Goal: Task Accomplishment & Management: Manage account settings

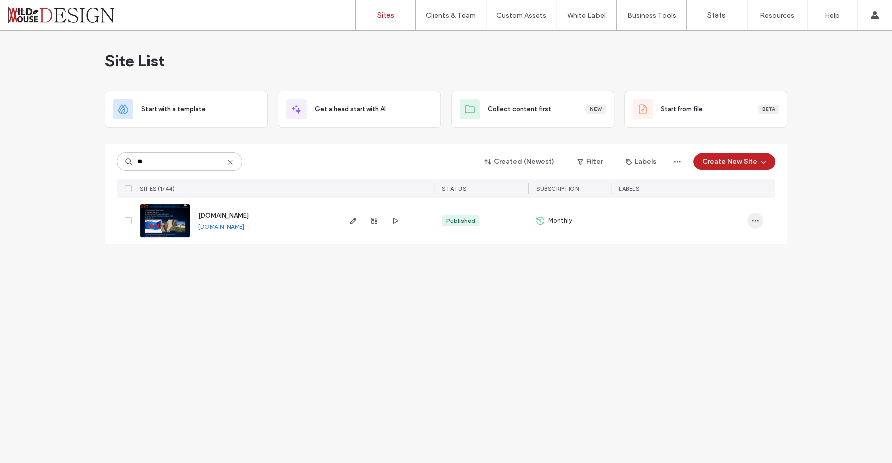
type input "**"
click at [756, 219] on icon "button" at bounding box center [755, 221] width 8 height 8
click at [679, 158] on icon "button" at bounding box center [677, 162] width 8 height 8
click at [237, 211] on div "www.dtmpainting.com" at bounding box center [223, 216] width 51 height 10
click at [237, 216] on span "www.dtmpainting.com" at bounding box center [223, 216] width 51 height 8
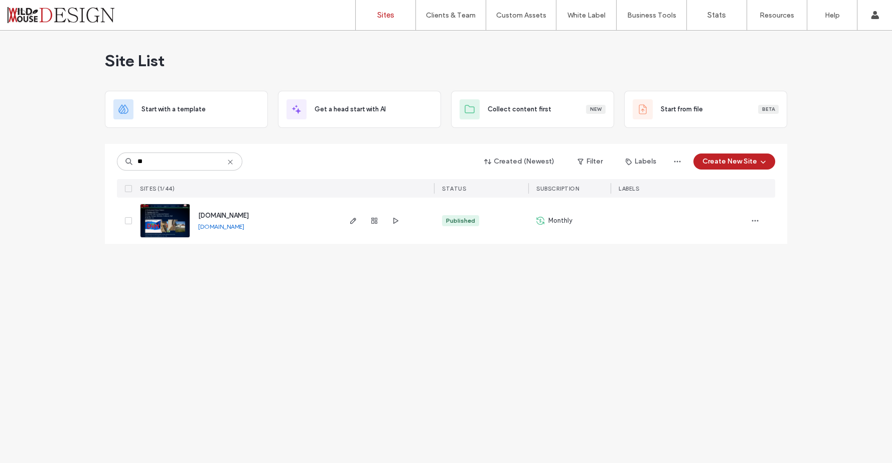
click at [237, 216] on span "www.dtmpainting.com" at bounding box center [223, 216] width 51 height 8
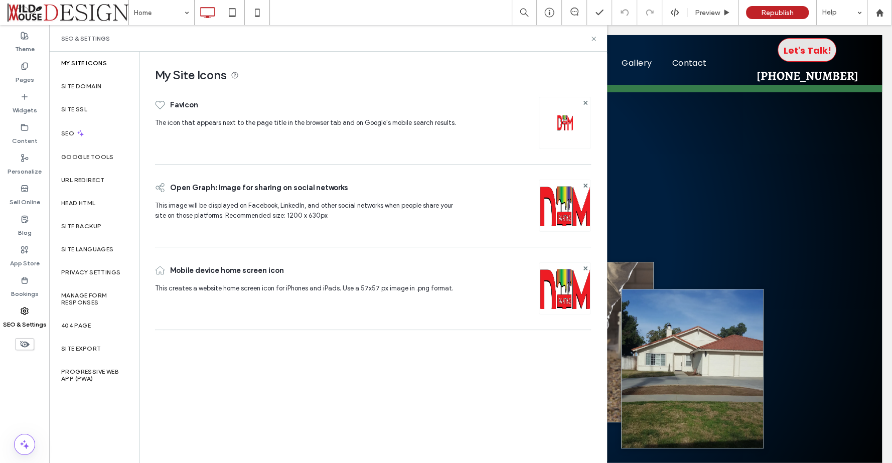
click at [87, 60] on label "My Site Icons" at bounding box center [84, 63] width 46 height 7
click at [92, 83] on label "Site Domain" at bounding box center [81, 86] width 40 height 7
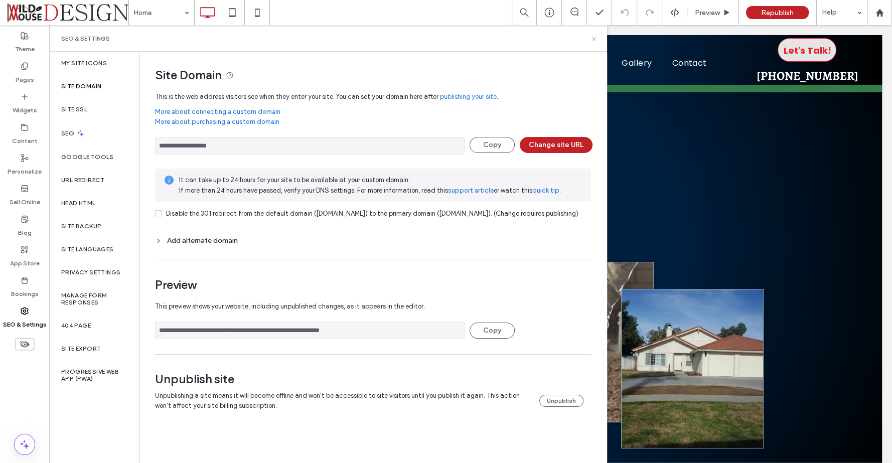
click at [595, 36] on icon at bounding box center [594, 39] width 8 height 8
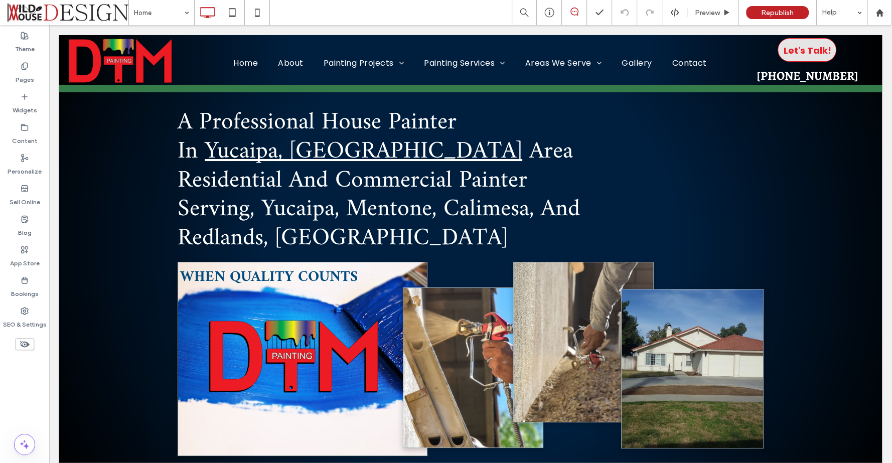
click at [578, 14] on icon at bounding box center [574, 12] width 8 height 8
click at [576, 14] on icon at bounding box center [574, 12] width 8 height 8
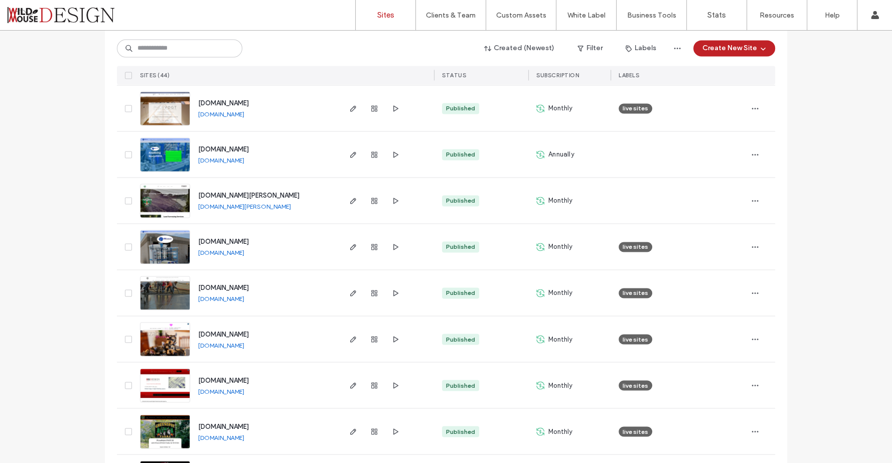
scroll to position [1776, 0]
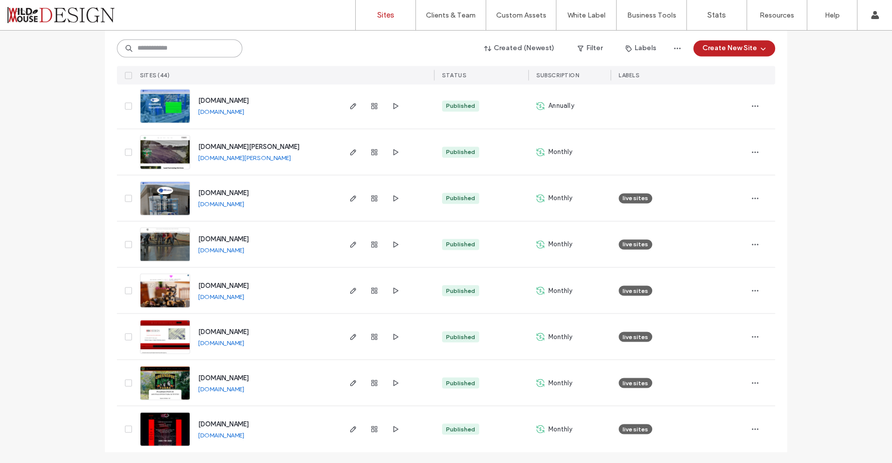
click at [190, 52] on input at bounding box center [179, 48] width 125 height 18
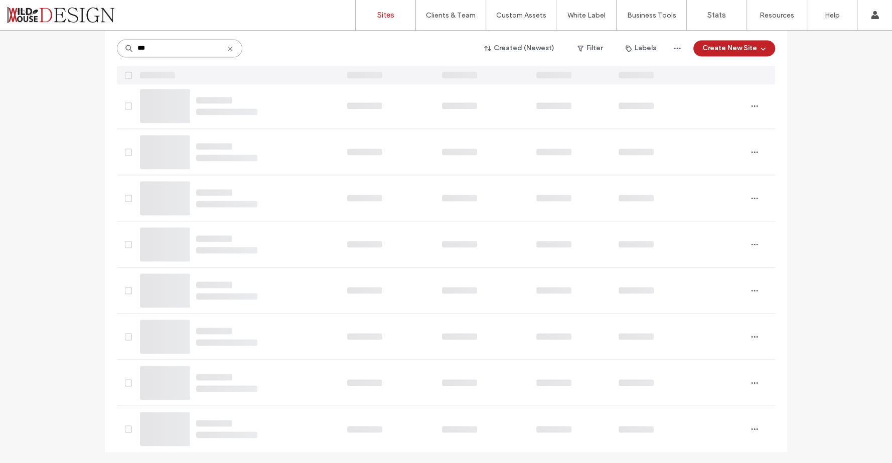
scroll to position [0, 0]
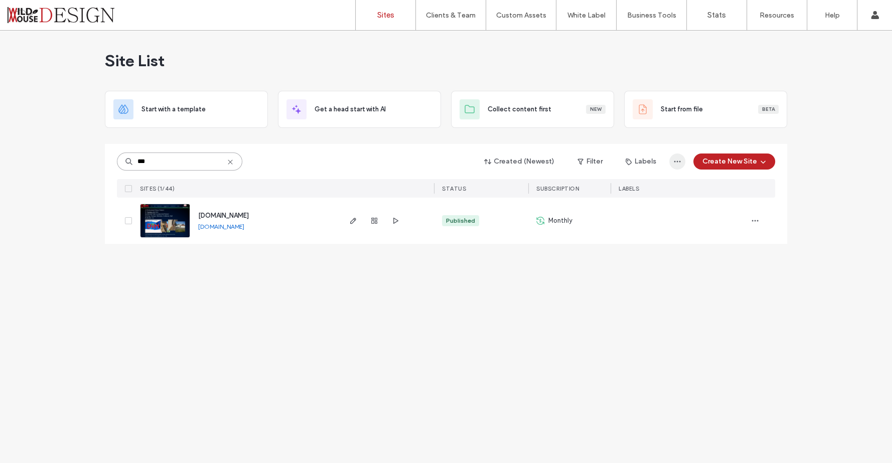
type input "***"
click at [680, 161] on icon "button" at bounding box center [677, 162] width 8 height 8
click at [754, 220] on icon "button" at bounding box center [755, 221] width 8 height 8
click at [725, 341] on span "Site Dashboard" at bounding box center [715, 342] width 47 height 10
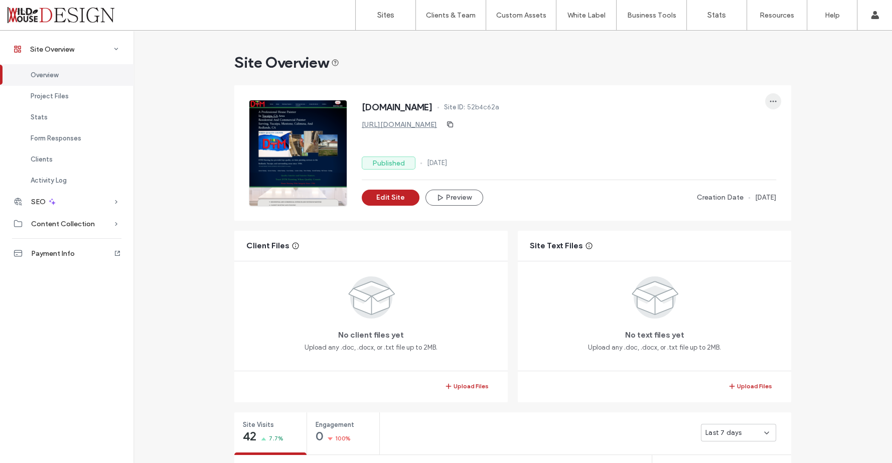
click at [769, 102] on icon "button" at bounding box center [773, 101] width 8 height 8
click at [666, 105] on div "www.dtmpainting.com Site ID: 52b4c62a" at bounding box center [569, 108] width 414 height 16
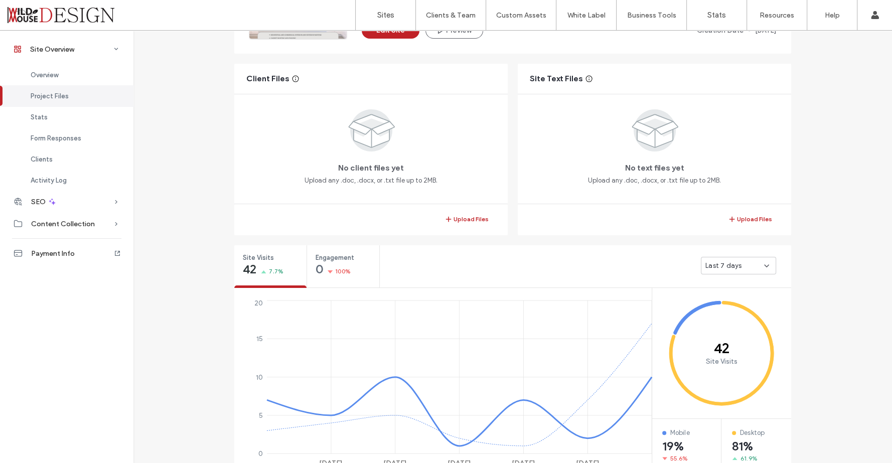
scroll to position [223, 0]
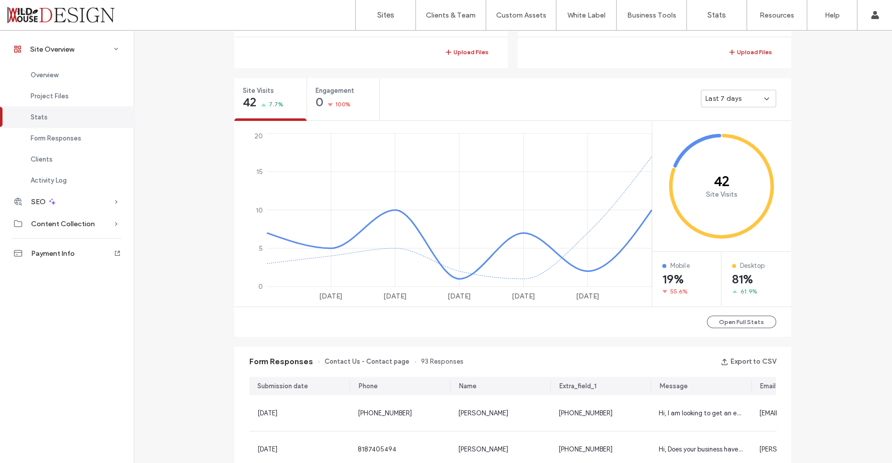
scroll to position [390, 0]
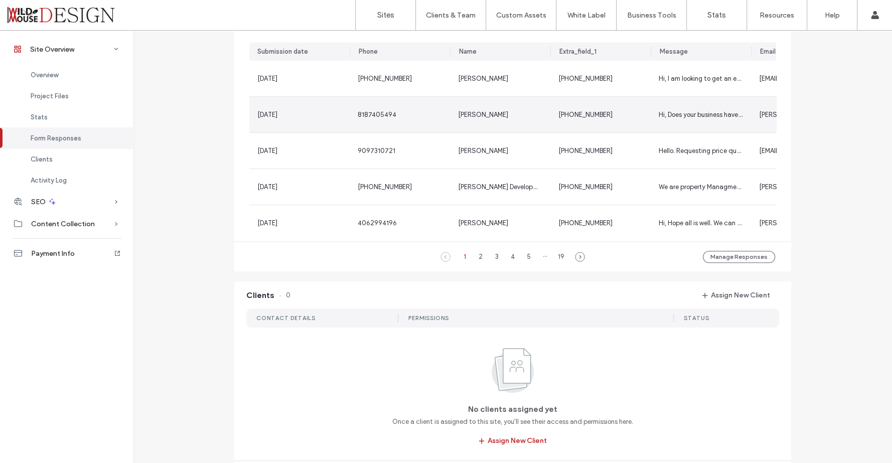
scroll to position [724, 0]
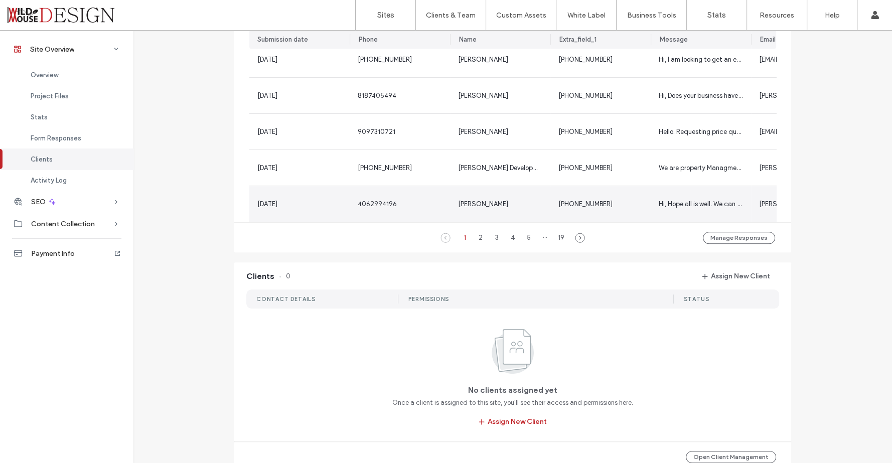
scroll to position [632, 0]
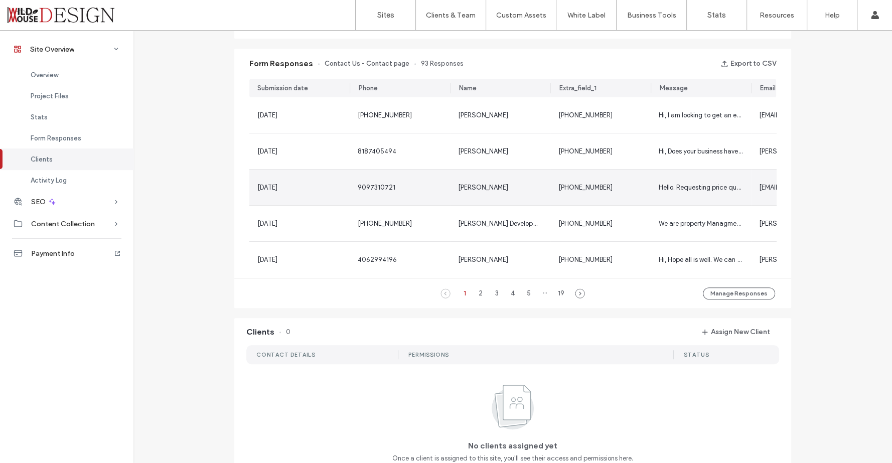
scroll to position [576, 0]
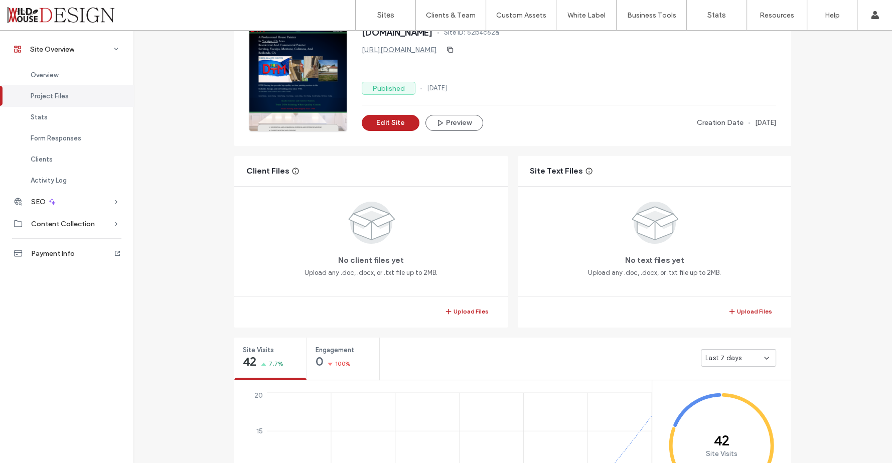
scroll to position [19, 0]
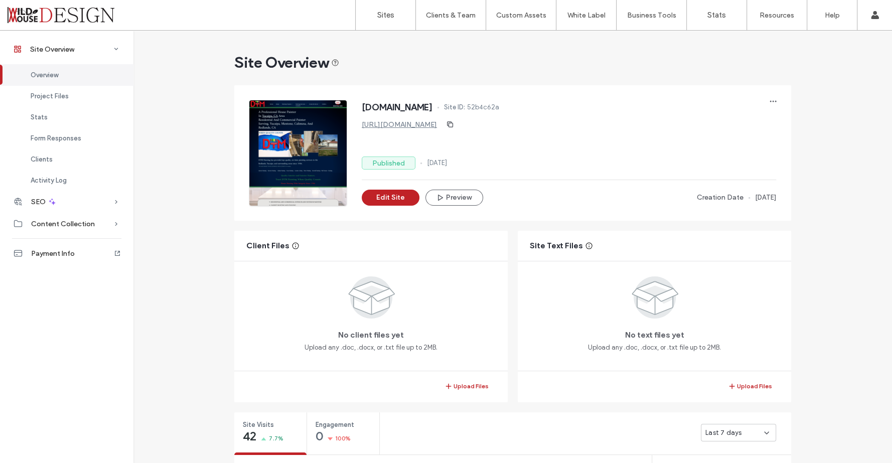
click at [781, 104] on div "www.dtmpainting.com Site ID: 52b4c62a https://www.dtmpainting.com Published 12 …" at bounding box center [520, 145] width 542 height 120
click at [777, 104] on span "button" at bounding box center [773, 101] width 16 height 16
click at [68, 251] on span "Payment Info" at bounding box center [53, 253] width 44 height 9
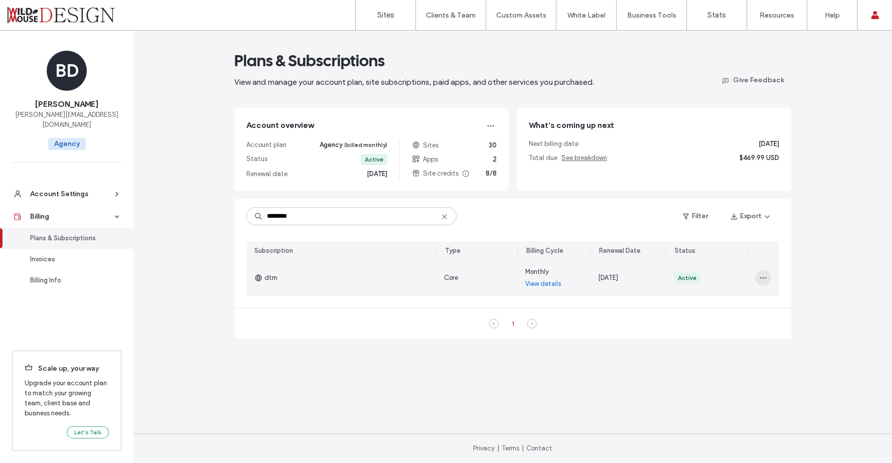
click at [761, 278] on use "button" at bounding box center [763, 278] width 7 height 2
click at [313, 278] on div "dtm" at bounding box center [341, 278] width 190 height 36
click at [551, 283] on link "View details" at bounding box center [543, 284] width 36 height 10
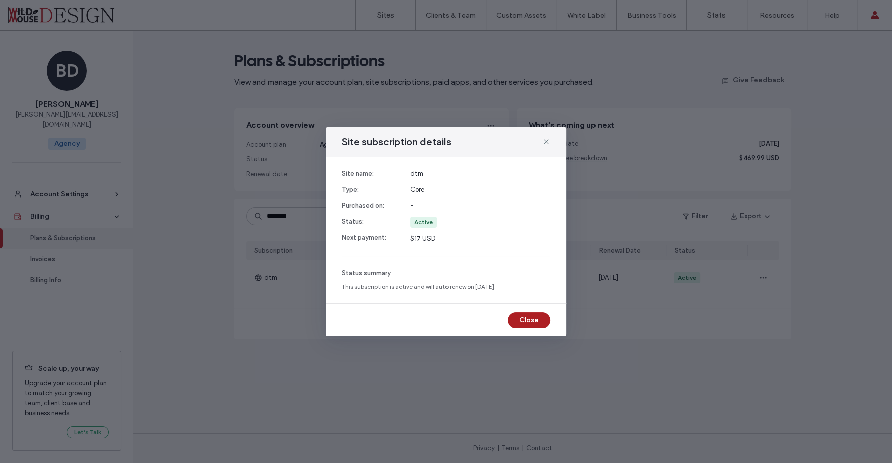
click at [527, 315] on button "Close" at bounding box center [529, 320] width 43 height 16
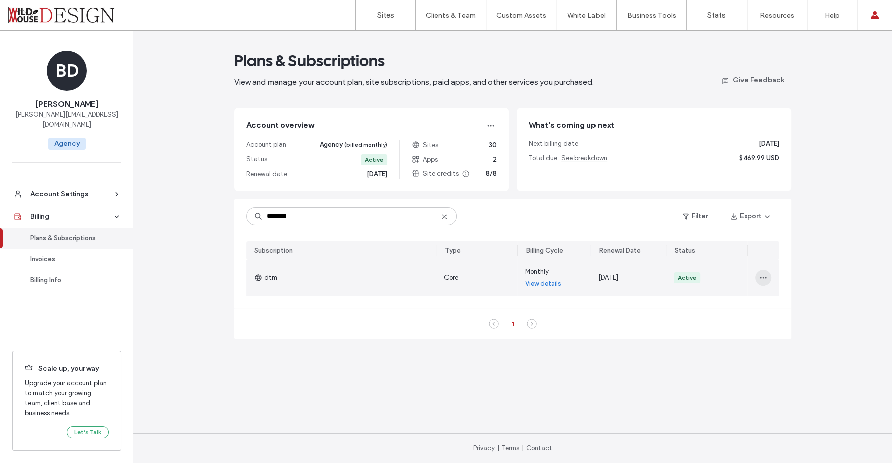
click at [757, 276] on span "button" at bounding box center [763, 278] width 16 height 16
click at [781, 321] on span "Turn Off Auto Renew" at bounding box center [794, 323] width 61 height 10
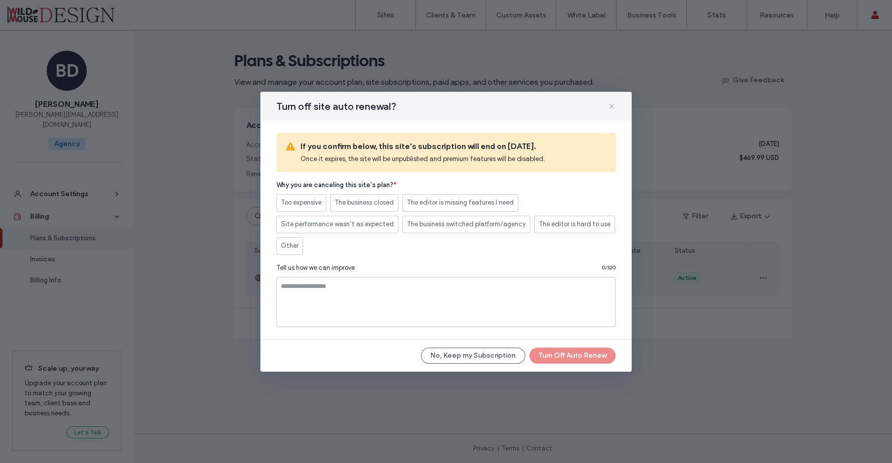
click at [609, 106] on icon at bounding box center [612, 106] width 8 height 8
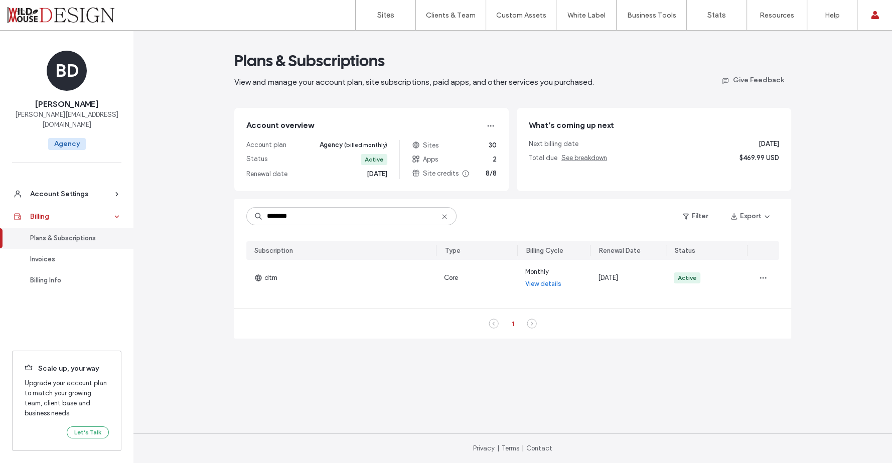
click at [44, 212] on div "Billing" at bounding box center [71, 217] width 82 height 10
click at [55, 275] on div "Billing Info" at bounding box center [71, 280] width 82 height 10
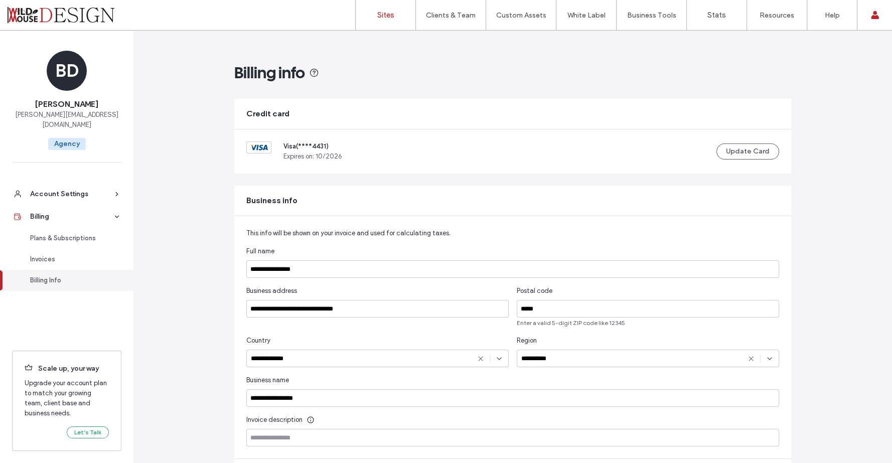
click at [385, 16] on label "Sites" at bounding box center [385, 15] width 17 height 9
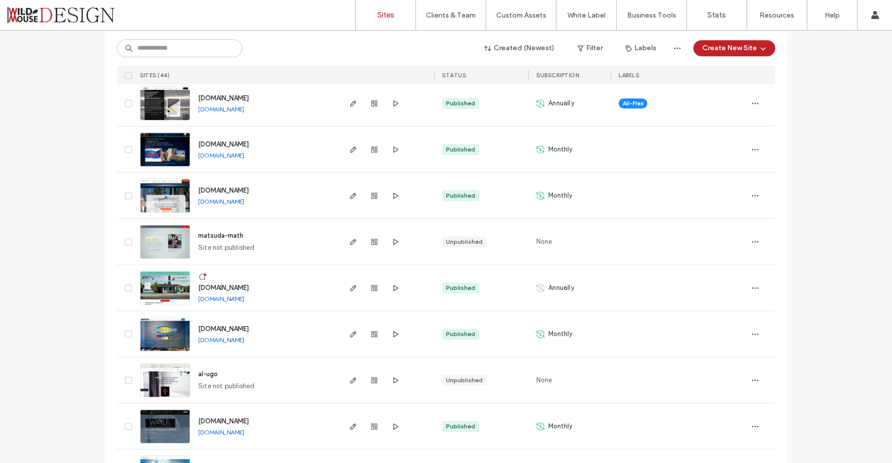
scroll to position [662, 0]
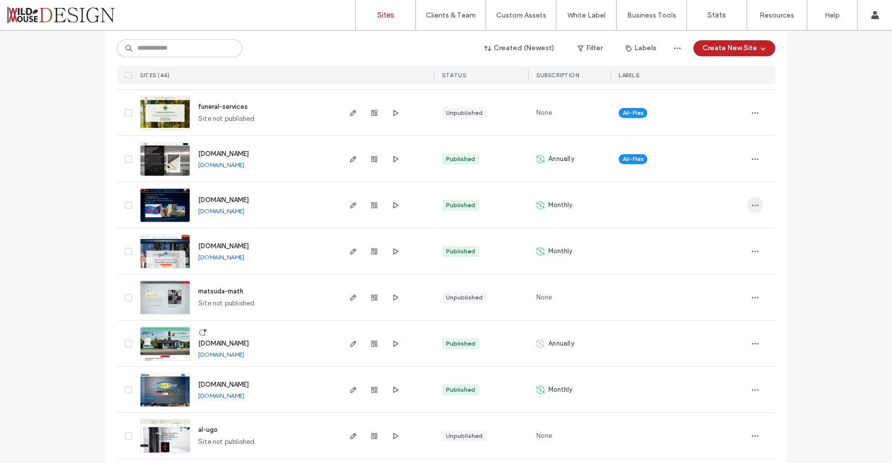
click at [747, 206] on span "button" at bounding box center [755, 205] width 16 height 16
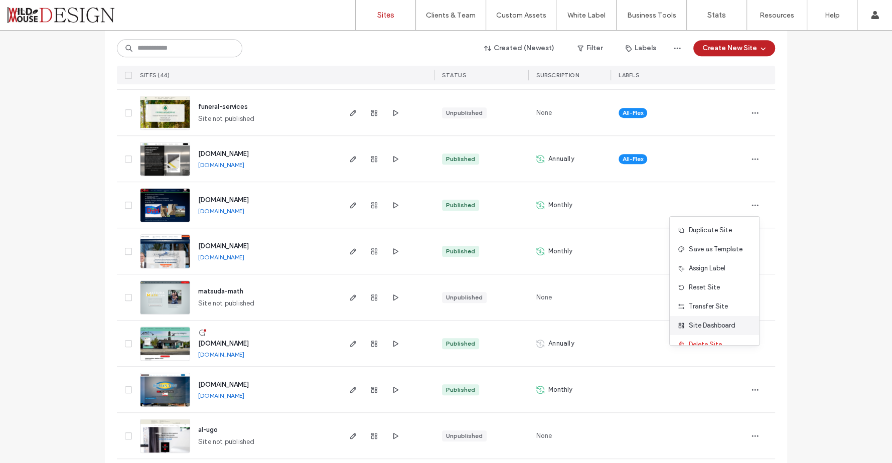
click at [704, 326] on span "Site Dashboard" at bounding box center [712, 326] width 47 height 10
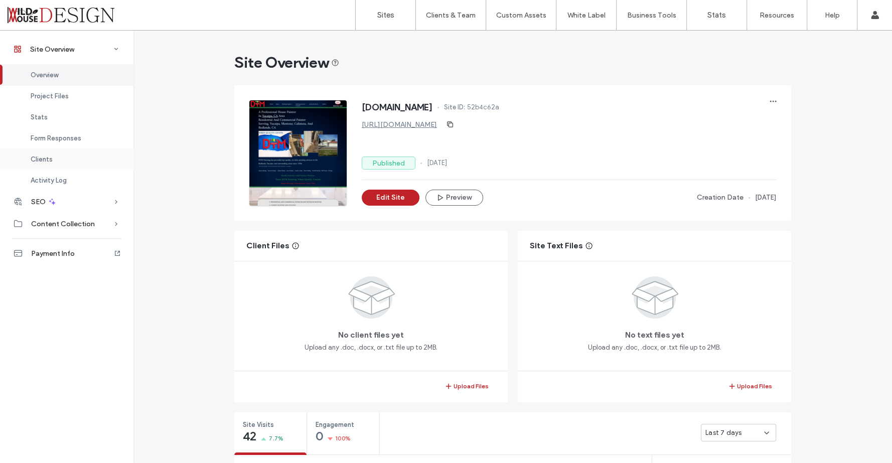
click at [50, 158] on span "Clients" at bounding box center [42, 160] width 22 height 8
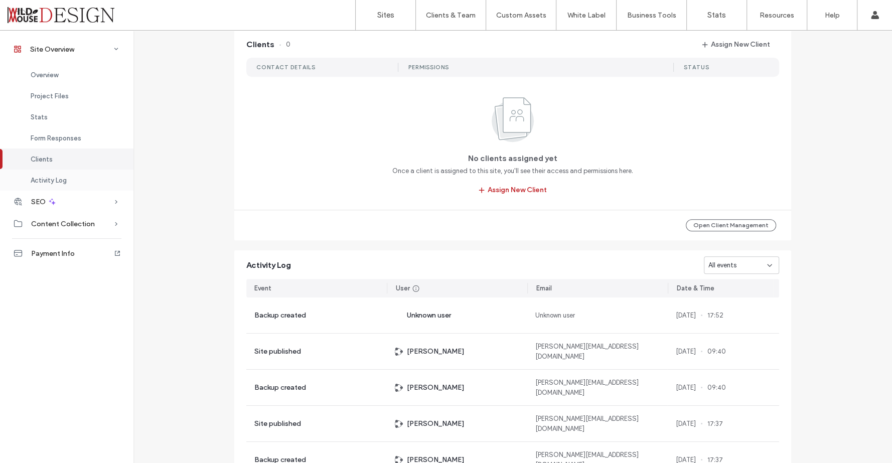
click at [61, 181] on span "Activity Log" at bounding box center [49, 181] width 36 height 8
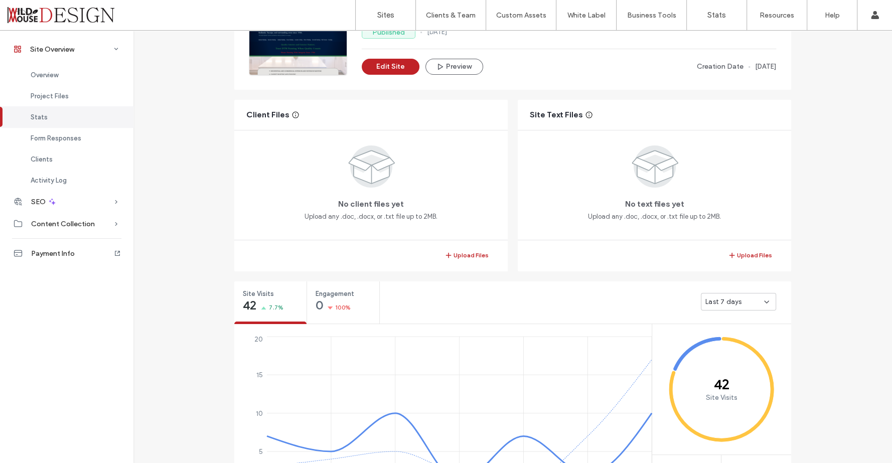
scroll to position [19, 0]
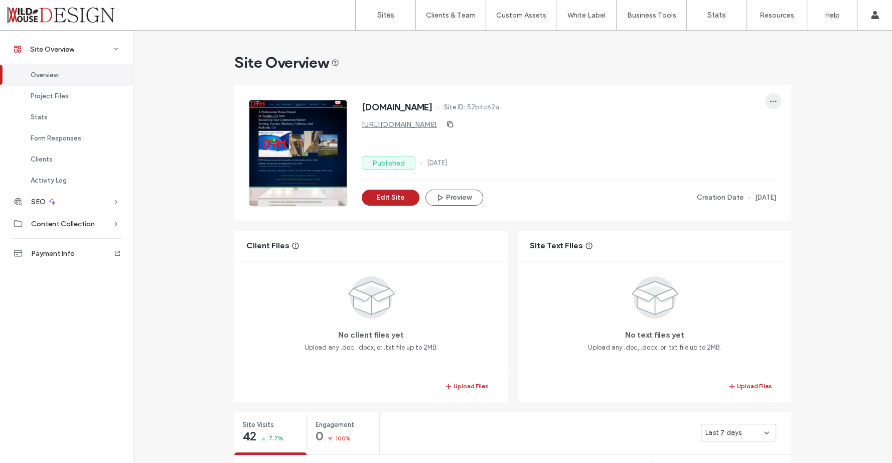
click at [768, 106] on span "button" at bounding box center [773, 101] width 16 height 16
click at [645, 123] on div "https://www.dtmpainting.com" at bounding box center [569, 124] width 414 height 16
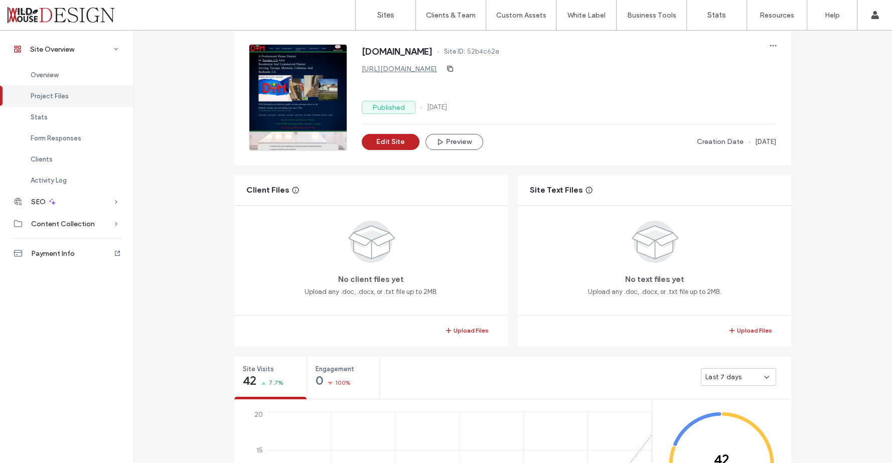
scroll to position [111, 0]
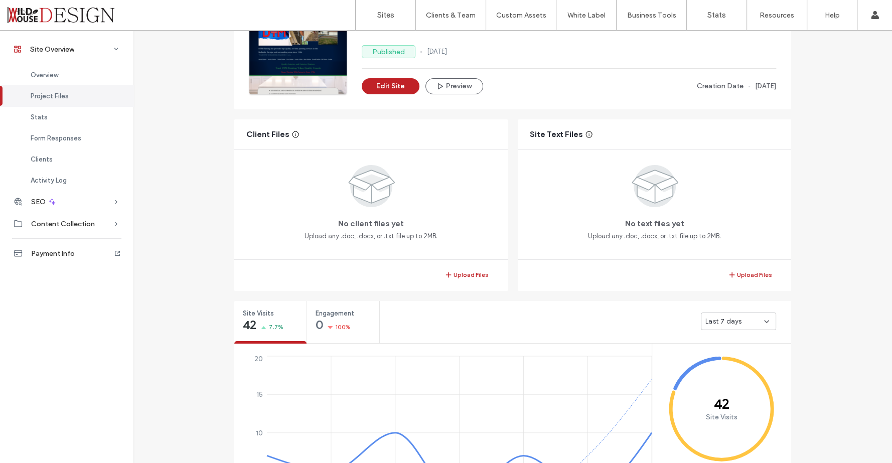
scroll to position [167, 0]
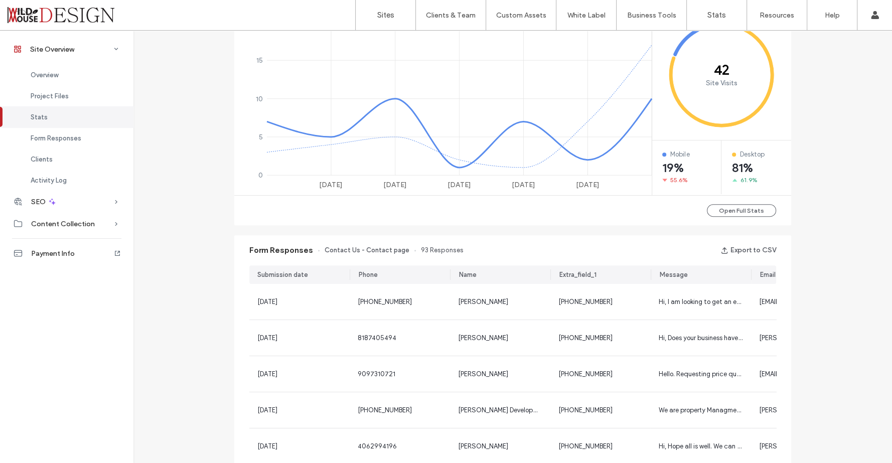
scroll to position [502, 0]
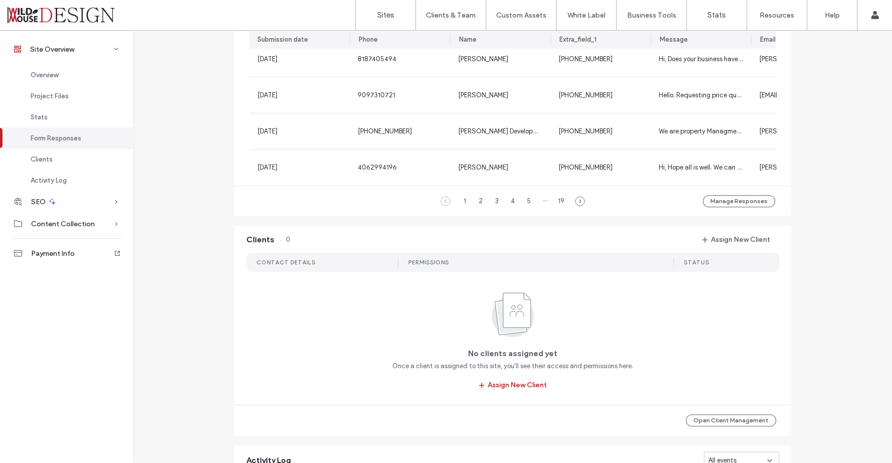
scroll to position [780, 0]
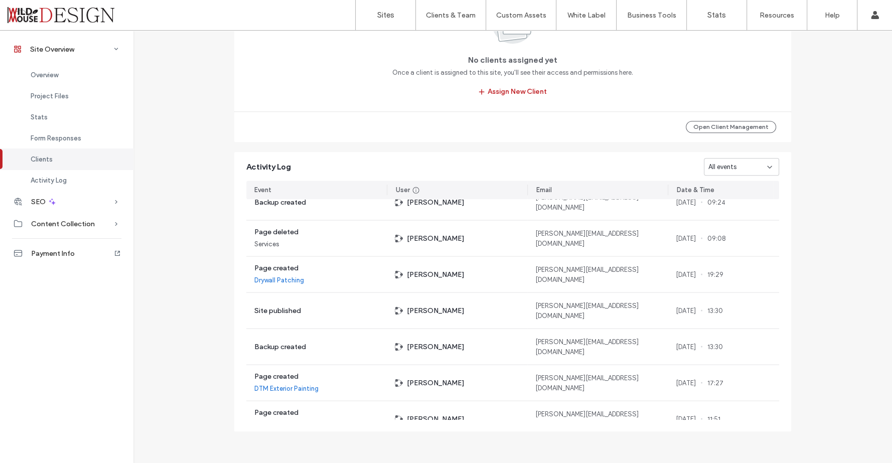
scroll to position [6451, 0]
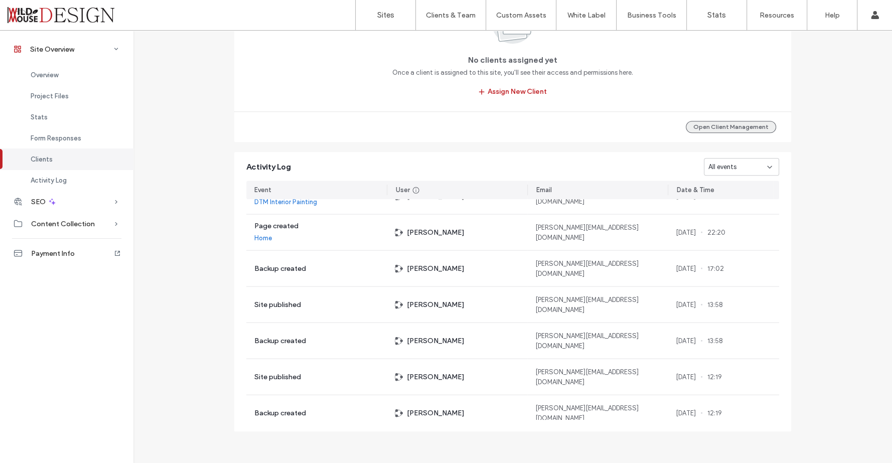
click at [737, 124] on button "Open Client Management" at bounding box center [731, 127] width 90 height 12
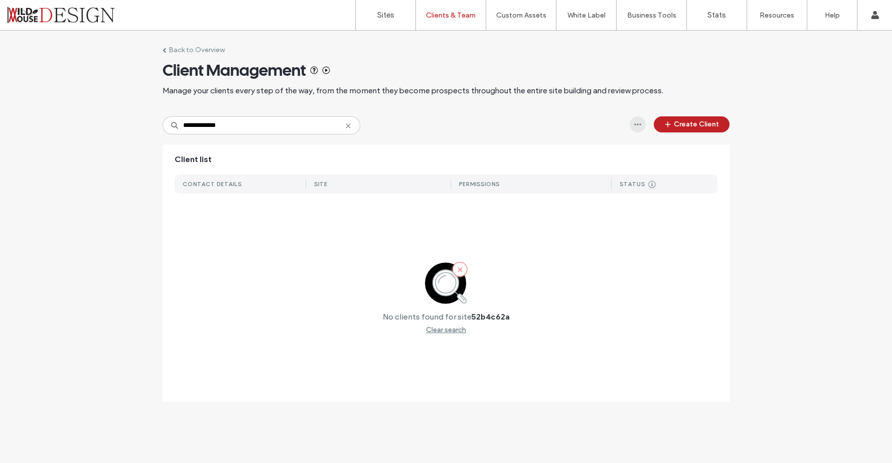
click at [634, 121] on icon "button" at bounding box center [638, 124] width 8 height 8
click at [172, 49] on label "Back to Overview" at bounding box center [197, 50] width 56 height 9
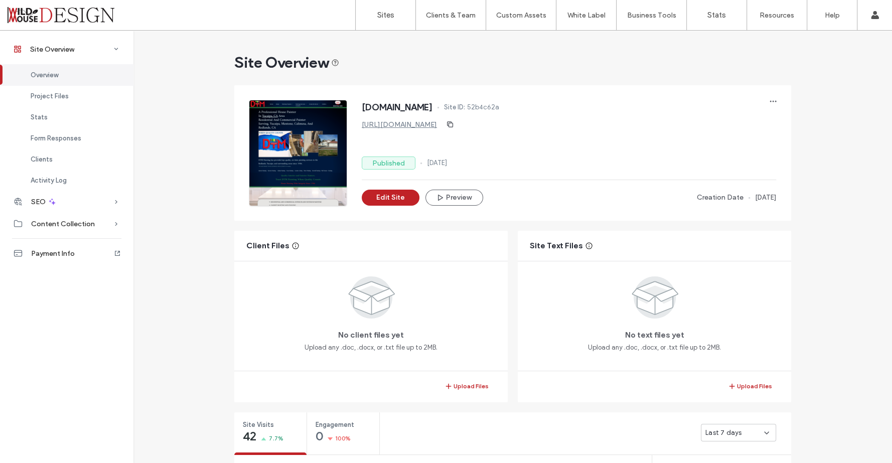
click at [389, 164] on label "Published" at bounding box center [389, 163] width 54 height 13
drag, startPoint x: 389, startPoint y: 164, endPoint x: 560, endPoint y: 128, distance: 175.2
click at [560, 129] on div "https://www.dtmpainting.com" at bounding box center [569, 124] width 414 height 16
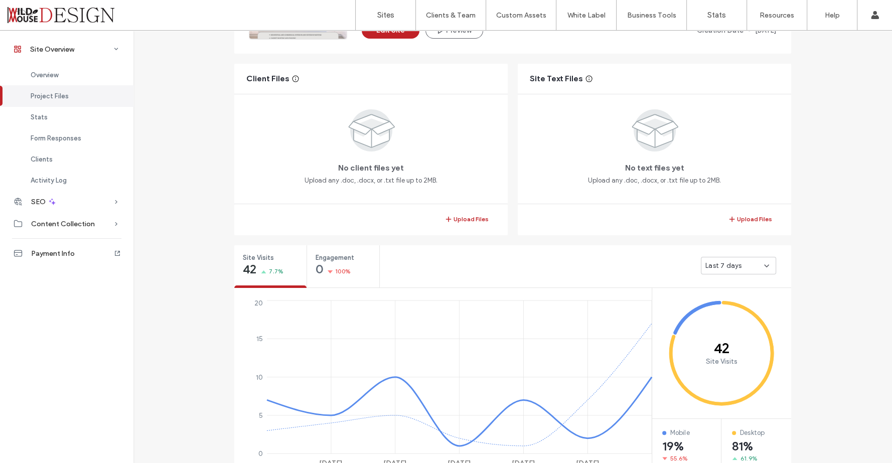
scroll to position [111, 0]
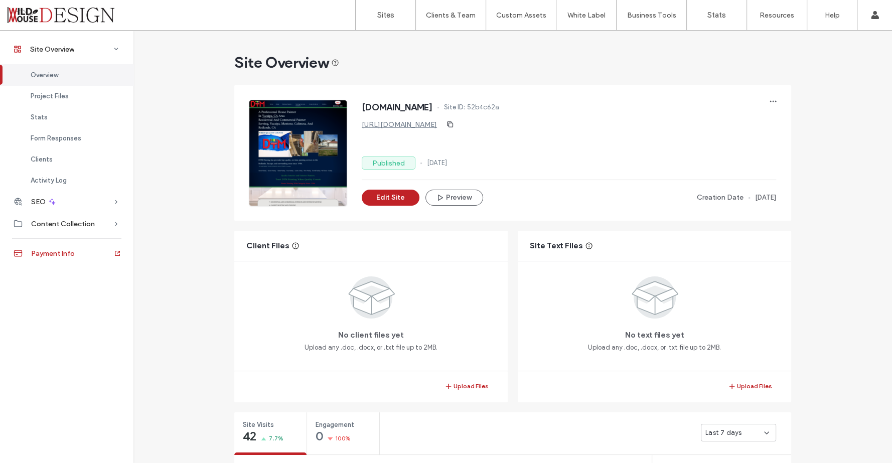
click at [71, 252] on span "Payment Info" at bounding box center [53, 253] width 44 height 9
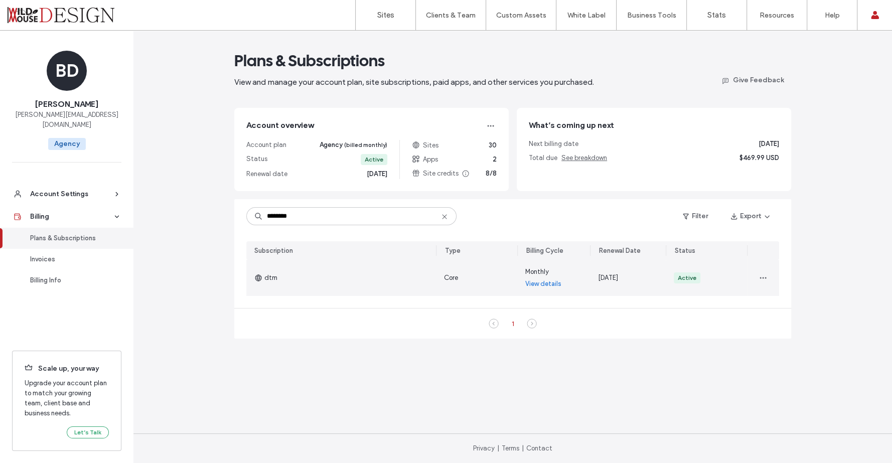
click at [556, 284] on link "View details" at bounding box center [543, 284] width 36 height 10
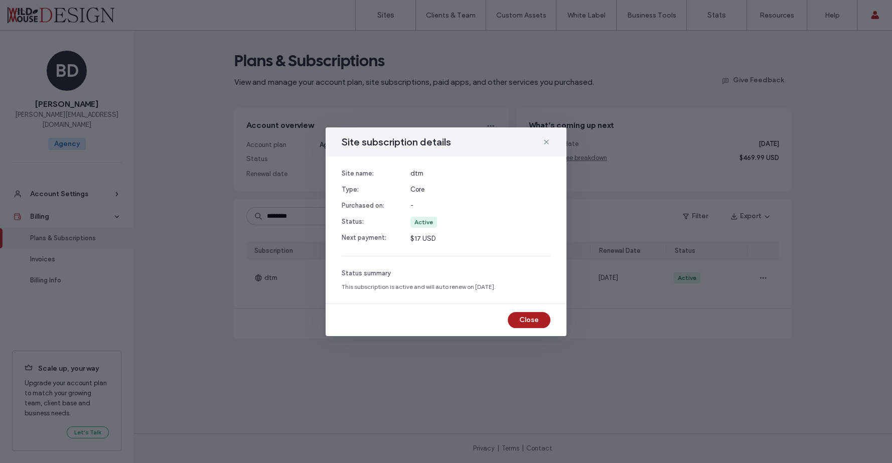
click at [538, 317] on button "Close" at bounding box center [529, 320] width 43 height 16
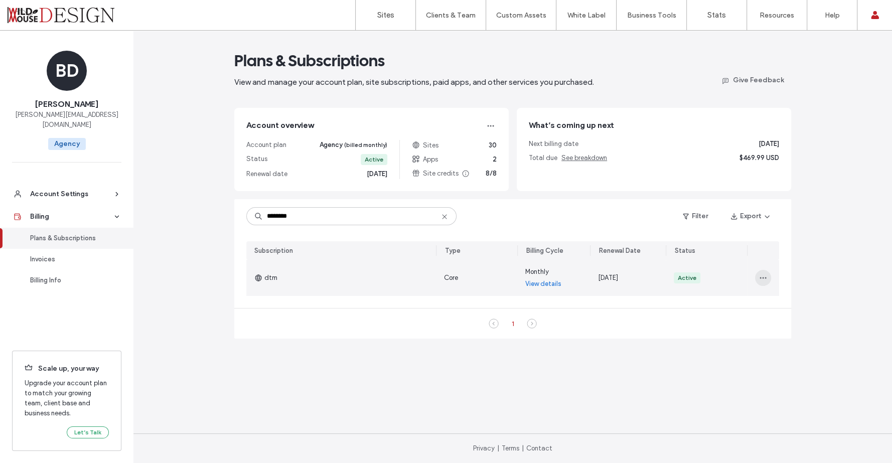
click at [761, 277] on icon "button" at bounding box center [763, 278] width 8 height 8
click at [796, 322] on span "Turn Off Auto Renew" at bounding box center [794, 323] width 61 height 10
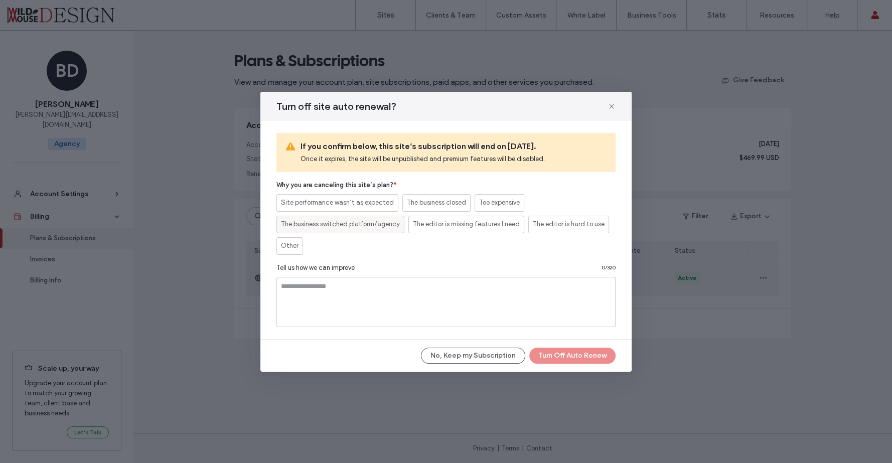
click at [323, 227] on span "The business switched platform/agency" at bounding box center [340, 224] width 119 height 10
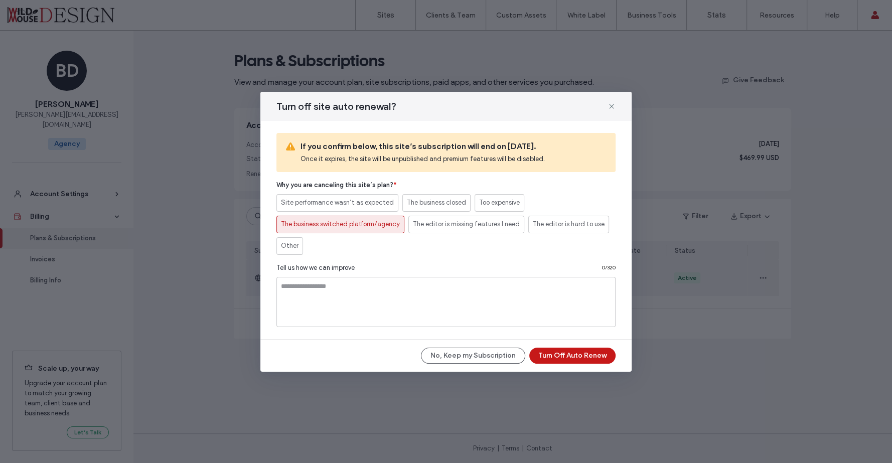
click at [576, 349] on button "Turn Off Auto Renew" at bounding box center [572, 356] width 86 height 16
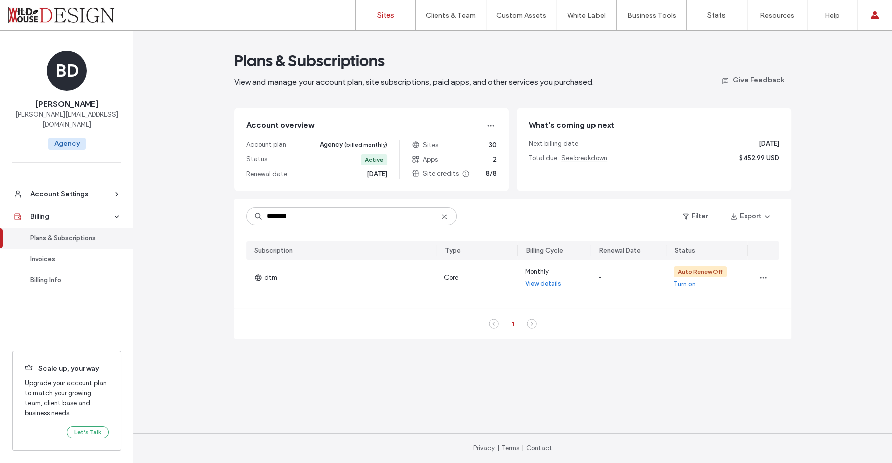
click at [381, 16] on label "Sites" at bounding box center [385, 15] width 17 height 9
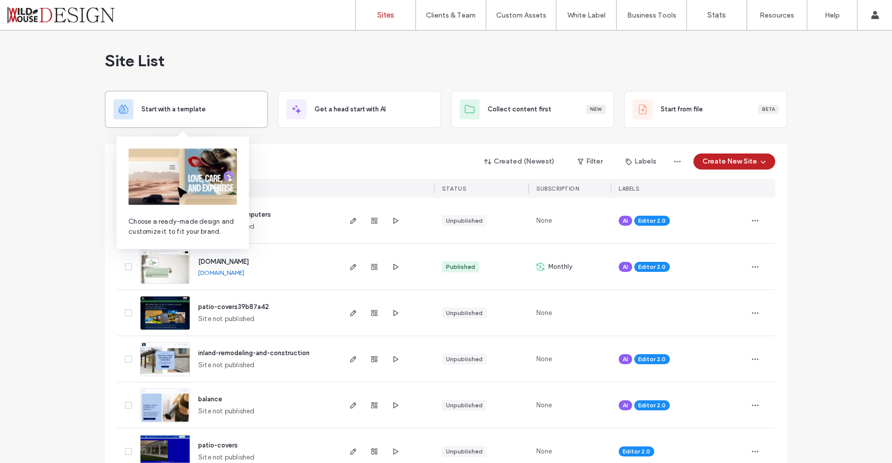
click at [188, 109] on span "Start with a template" at bounding box center [173, 109] width 64 height 10
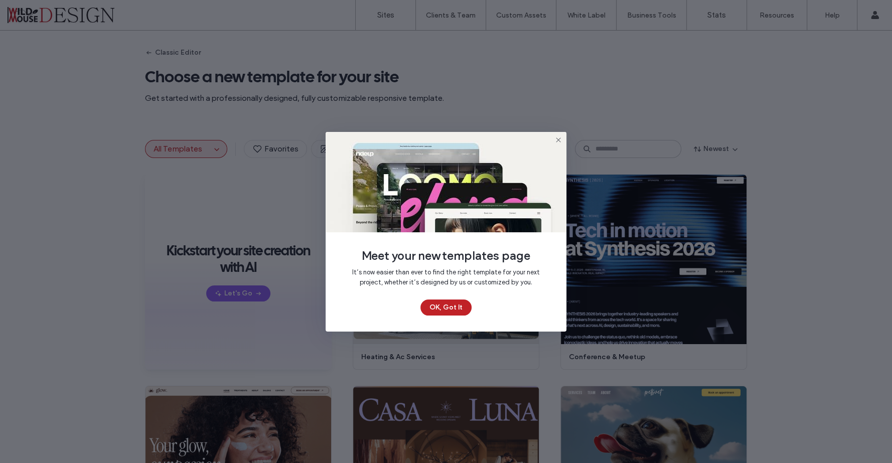
click at [558, 139] on use at bounding box center [558, 139] width 5 height 5
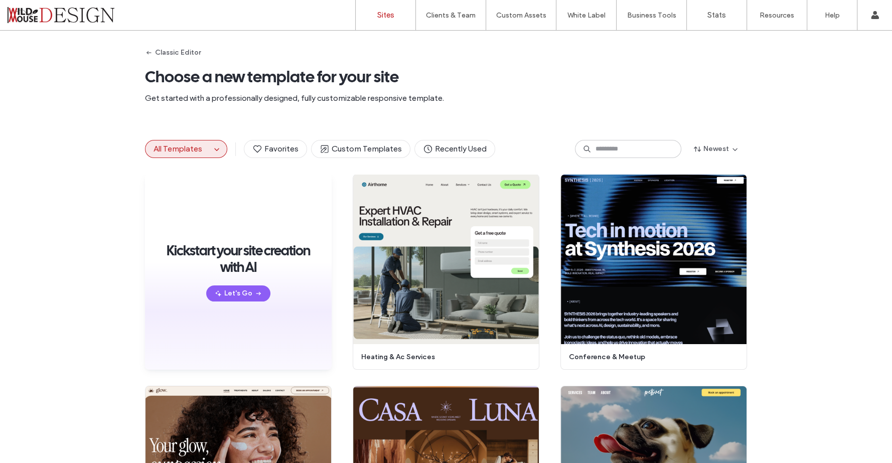
click at [392, 14] on label "Sites" at bounding box center [385, 15] width 17 height 9
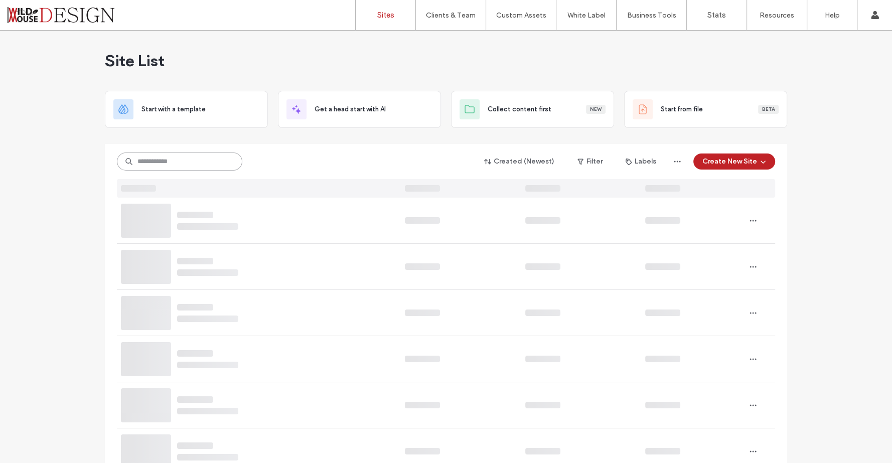
click at [184, 159] on input at bounding box center [179, 162] width 125 height 18
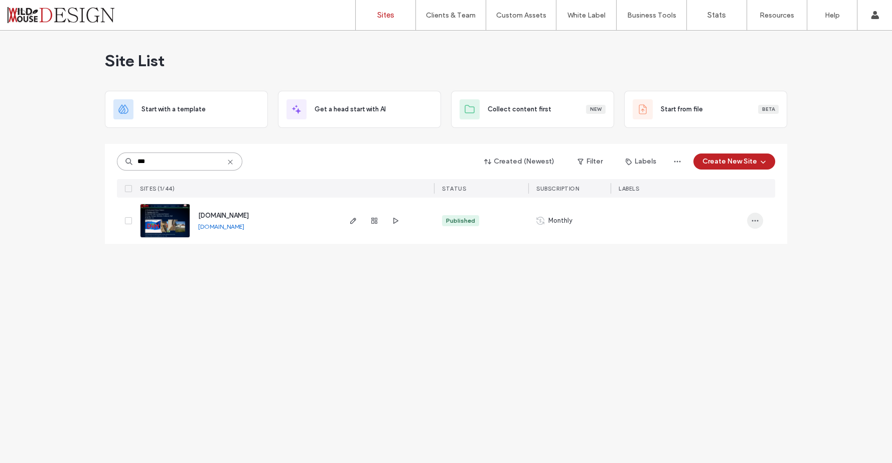
type input "***"
click at [756, 222] on icon "button" at bounding box center [755, 221] width 8 height 8
click at [462, 221] on div "Published" at bounding box center [460, 220] width 29 height 9
click at [756, 223] on icon "button" at bounding box center [755, 221] width 8 height 8
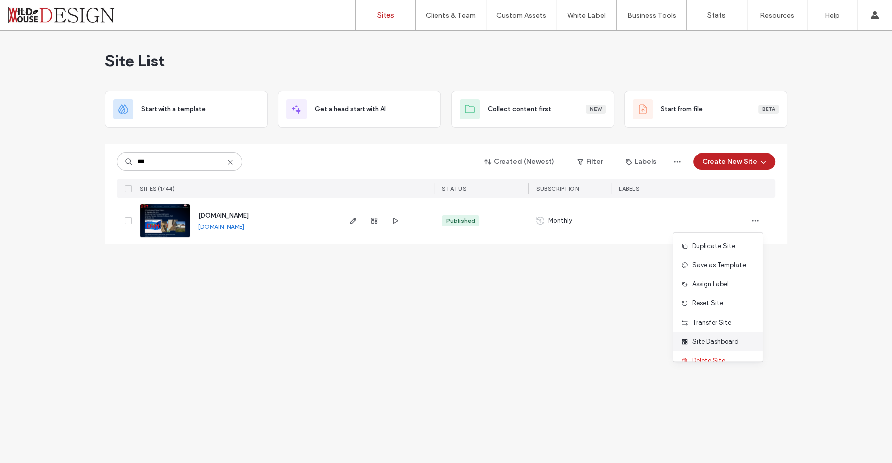
click at [707, 336] on div "Site Dashboard" at bounding box center [717, 341] width 89 height 19
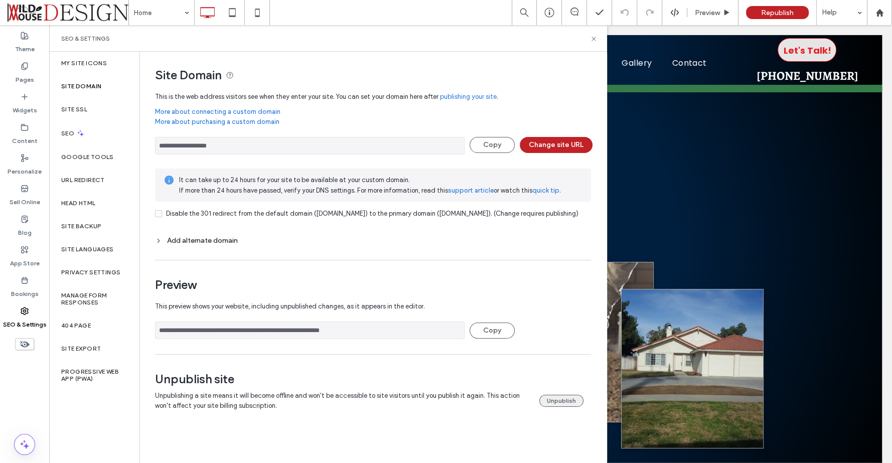
click at [553, 407] on button "Unpublish" at bounding box center [561, 401] width 44 height 12
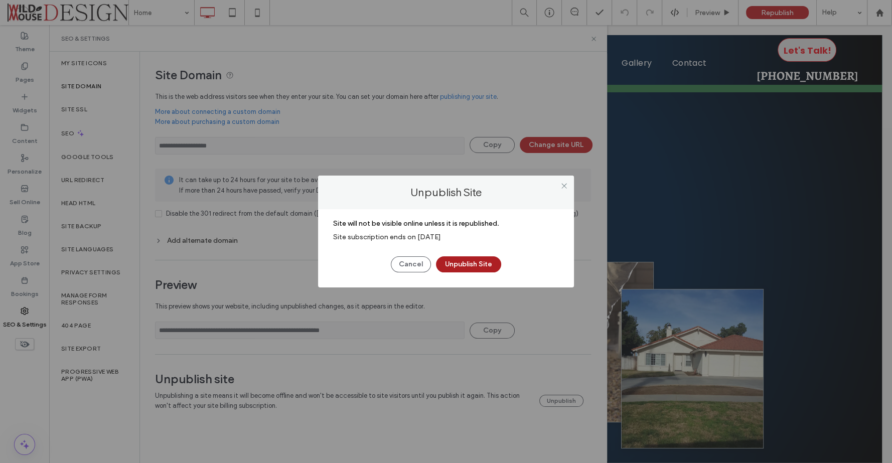
click at [476, 263] on button "Unpublish Site" at bounding box center [468, 264] width 65 height 16
